Goal: Task Accomplishment & Management: Manage account settings

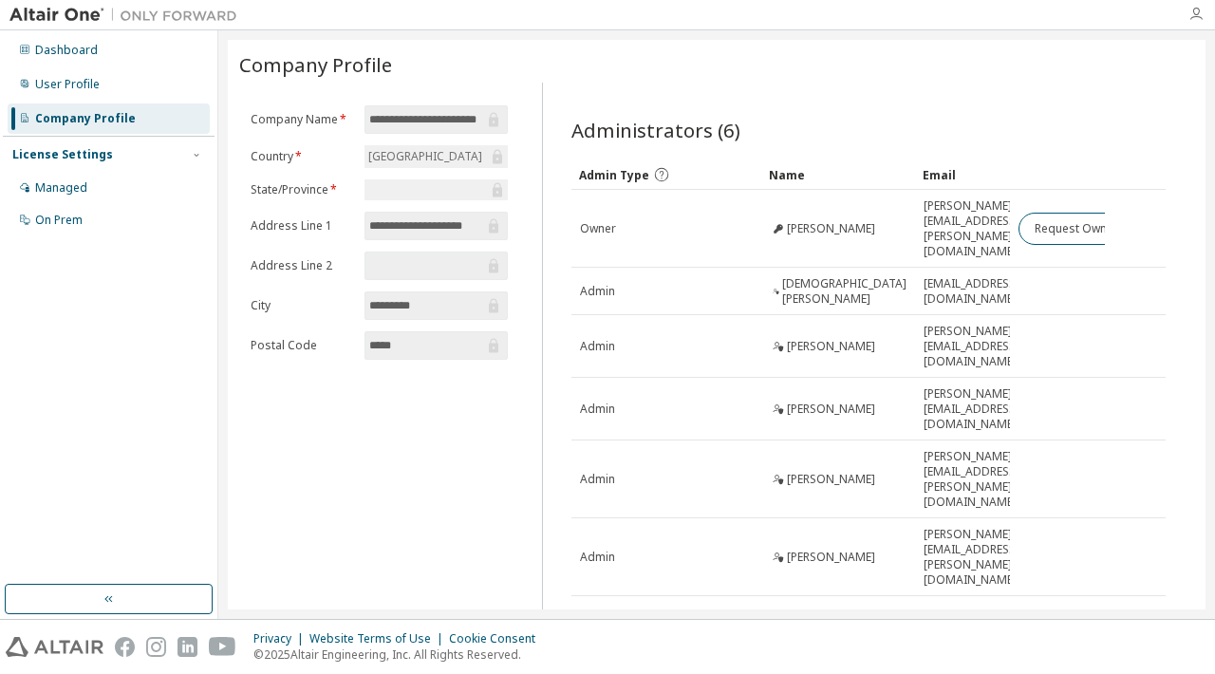
click at [1192, 15] on icon "button" at bounding box center [1195, 14] width 15 height 15
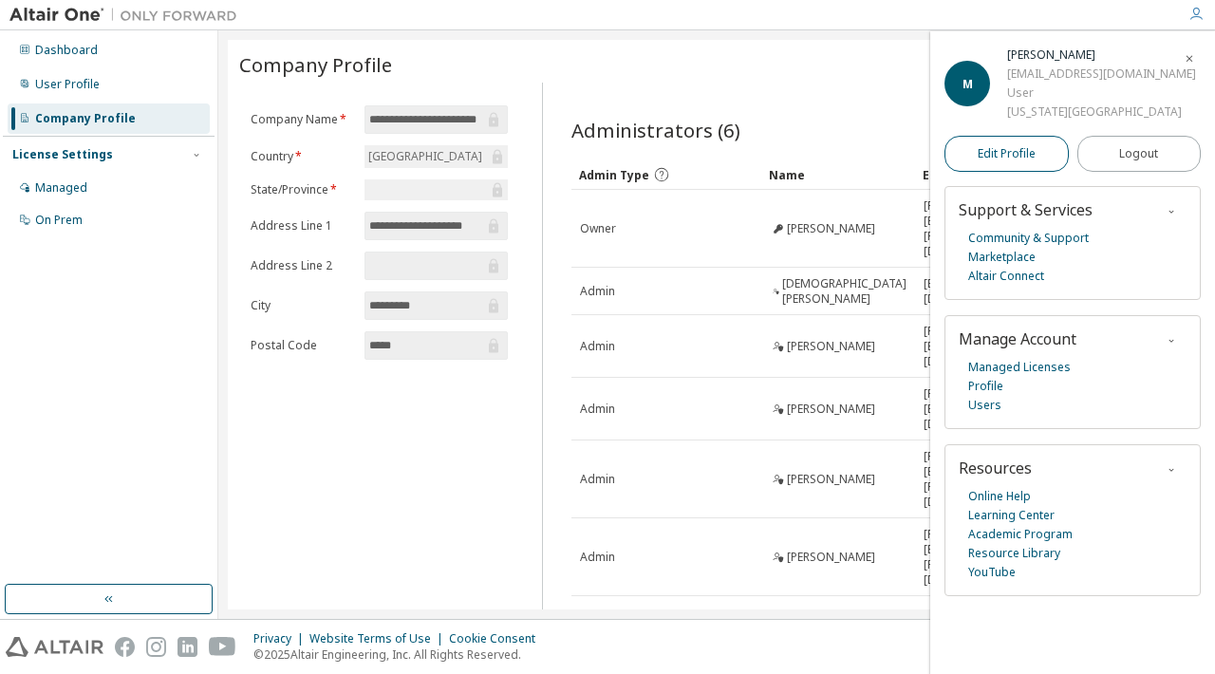
click at [995, 154] on span "Edit Profile" at bounding box center [1006, 153] width 58 height 15
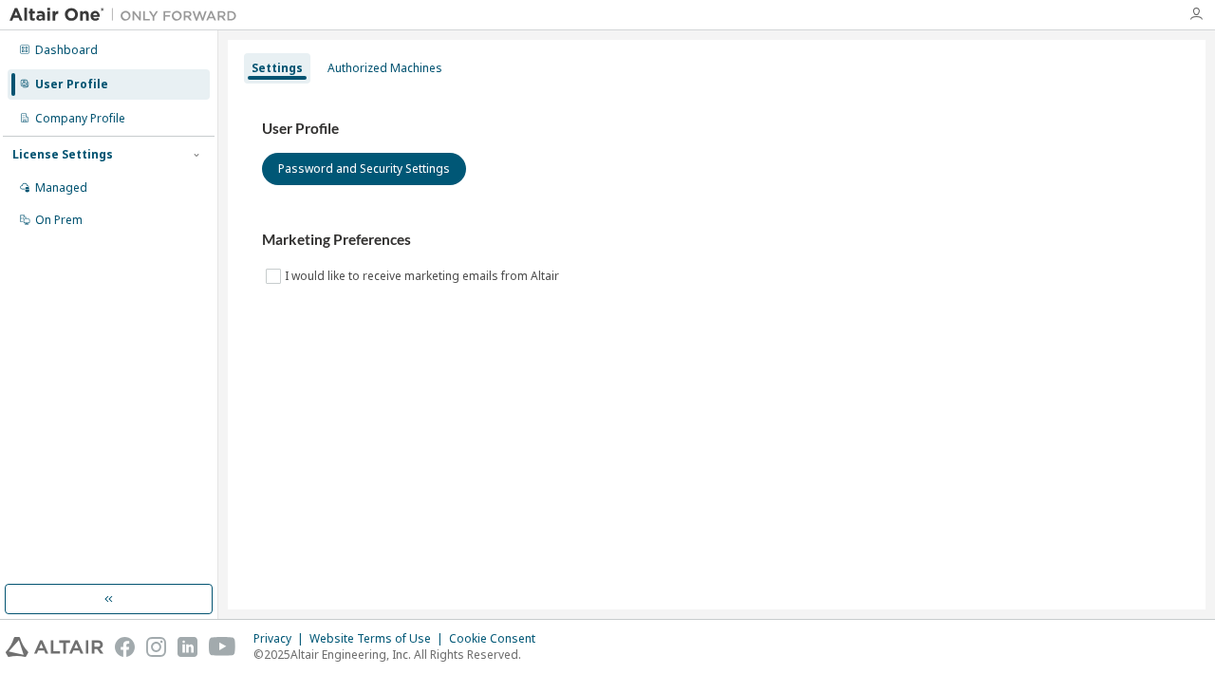
click at [1188, 12] on icon "button" at bounding box center [1195, 14] width 15 height 15
